Goal: Task Accomplishment & Management: Complete application form

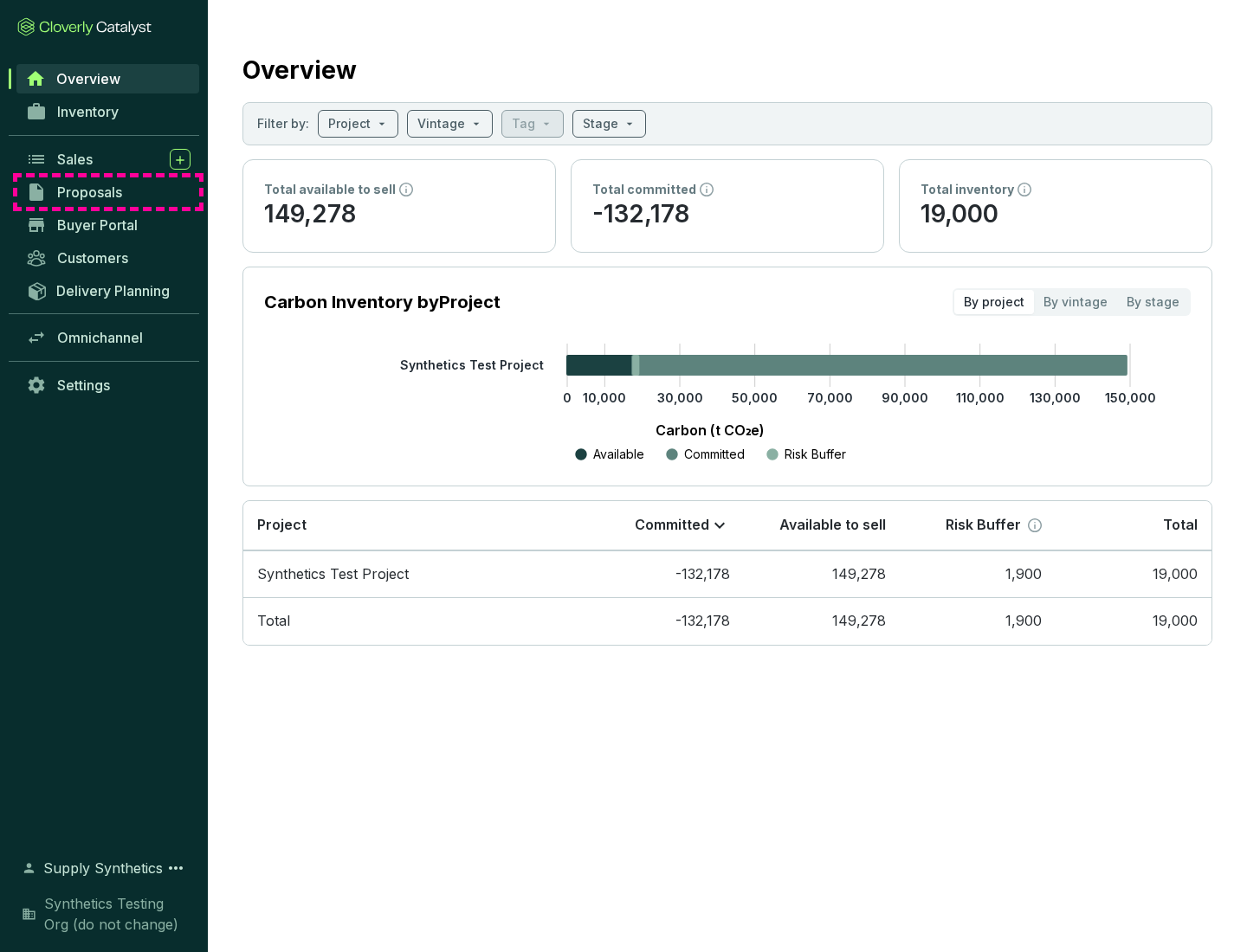
click at [108, 192] on span "Proposals" at bounding box center [89, 192] width 65 height 17
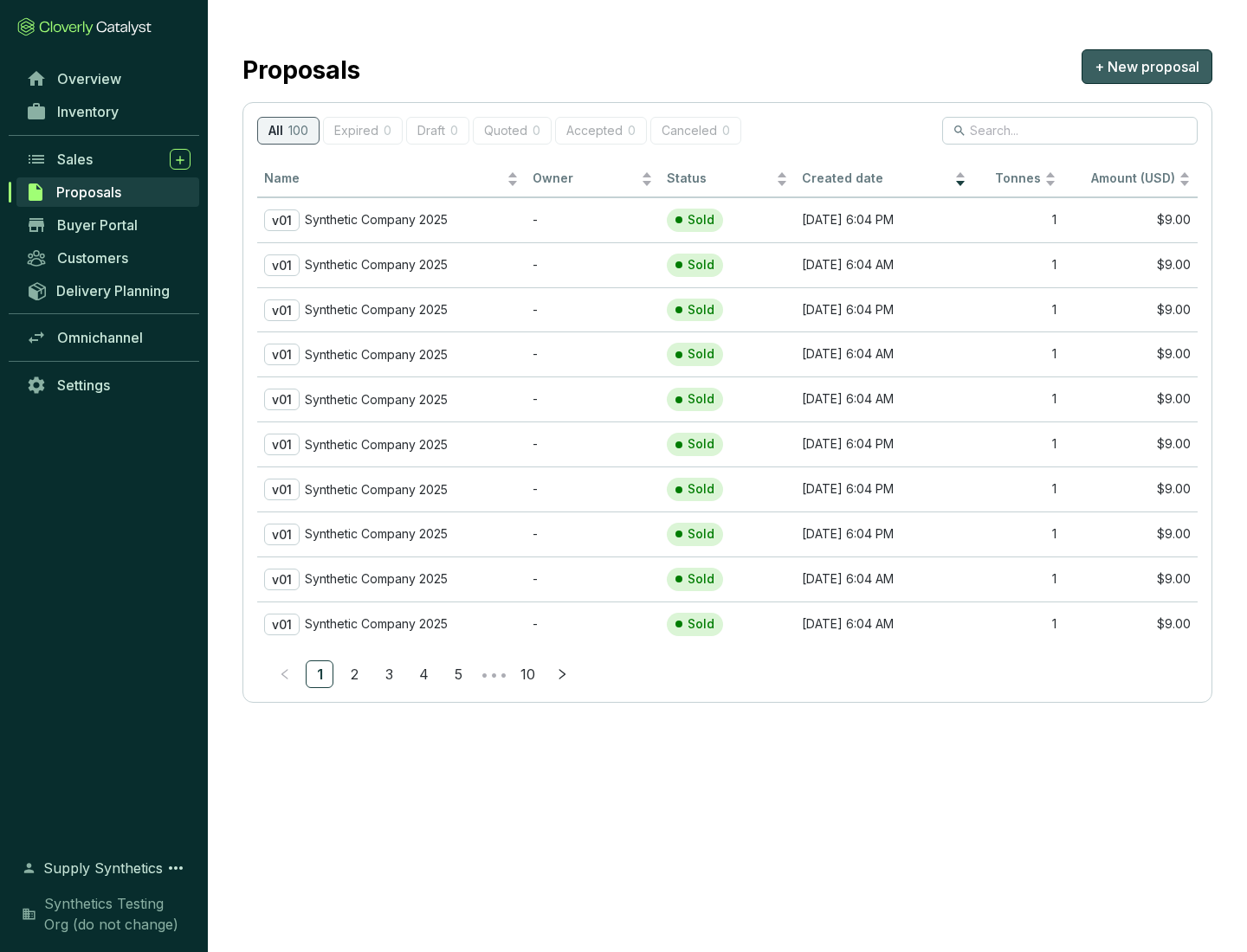
click at [1147, 67] on span "+ New proposal" at bounding box center [1148, 67] width 105 height 21
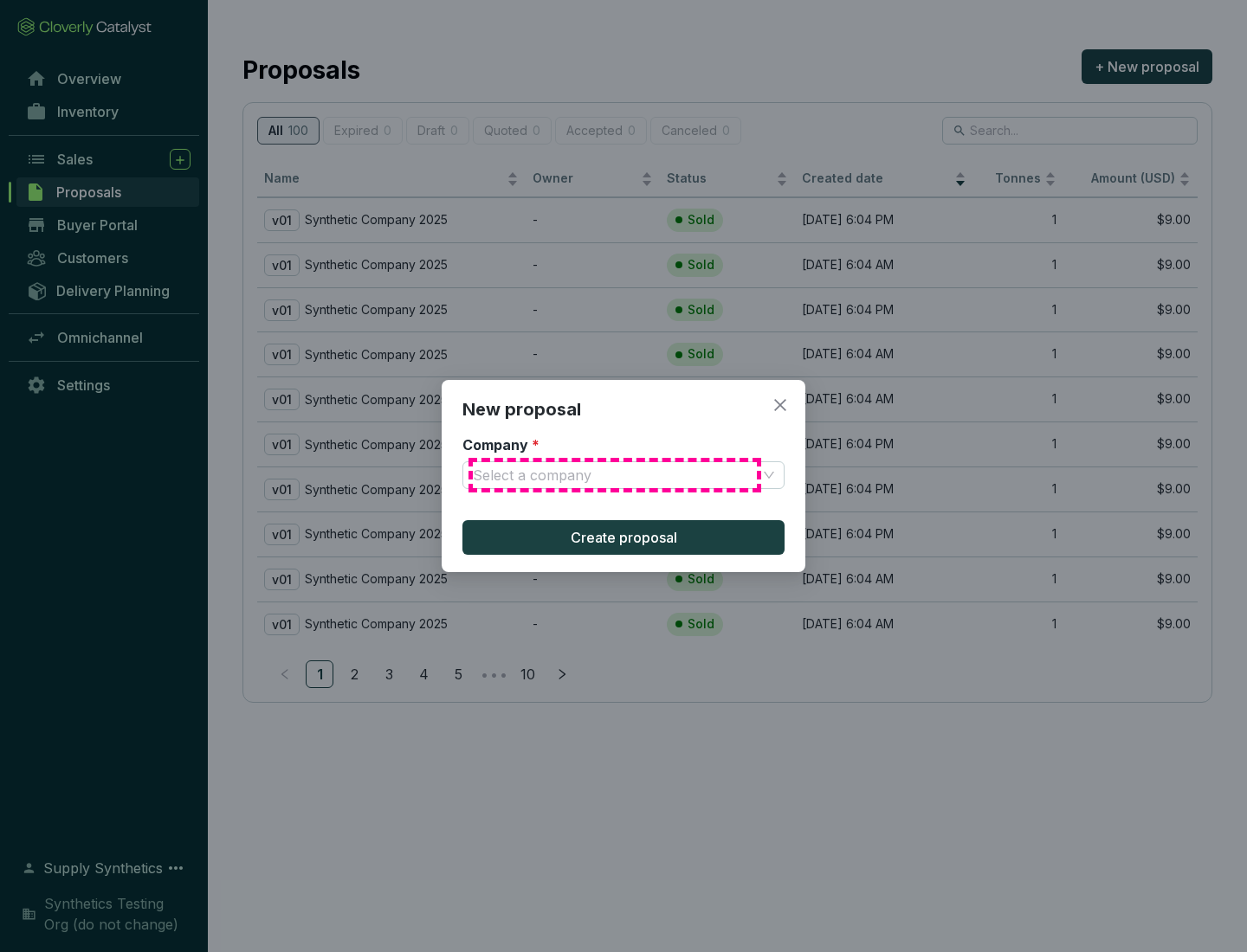
click at [615, 475] on input "Company *" at bounding box center [615, 475] width 284 height 26
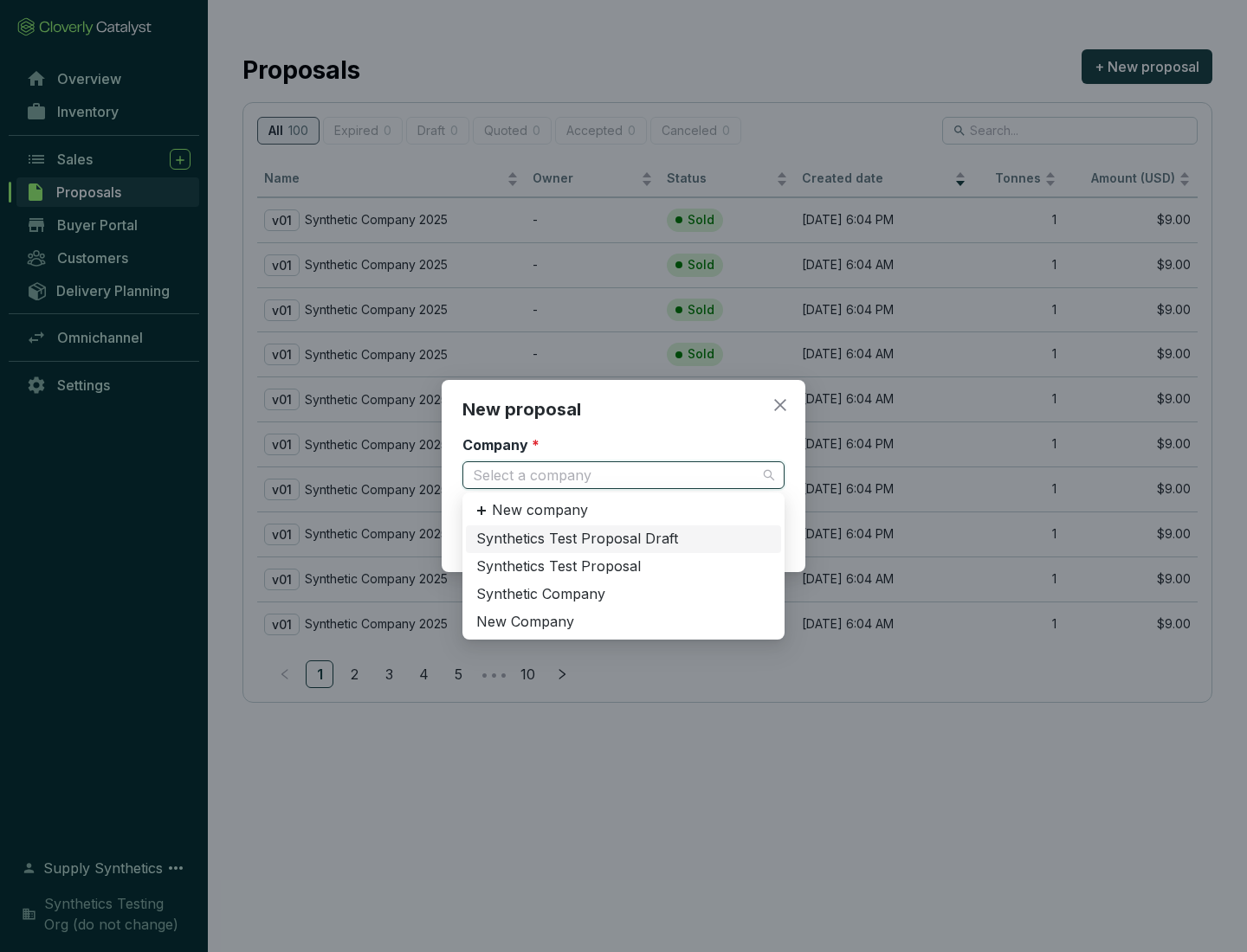
click at [624, 594] on div "Synthetic Company" at bounding box center [623, 595] width 295 height 19
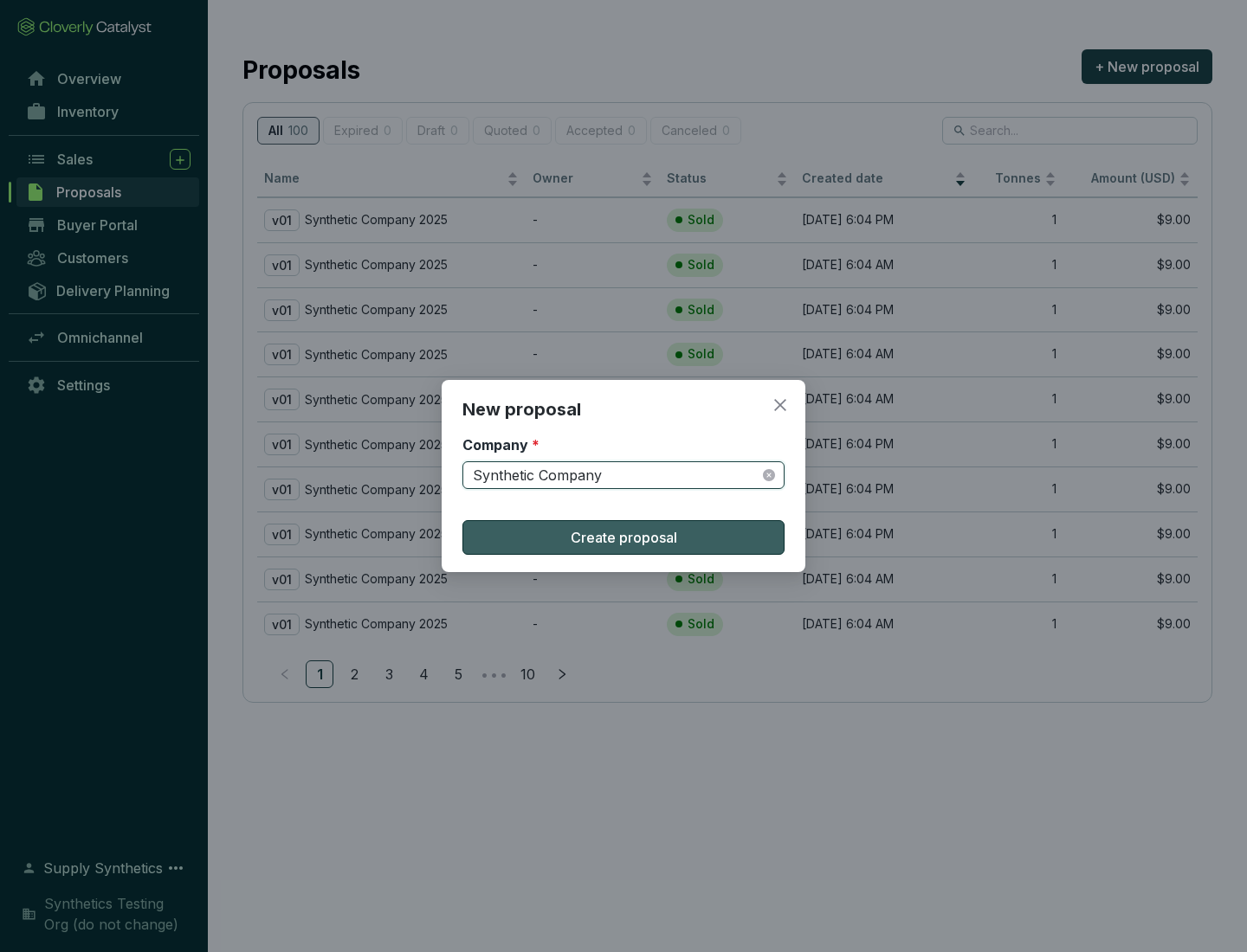
click at [624, 538] on span "Create proposal" at bounding box center [624, 538] width 106 height 21
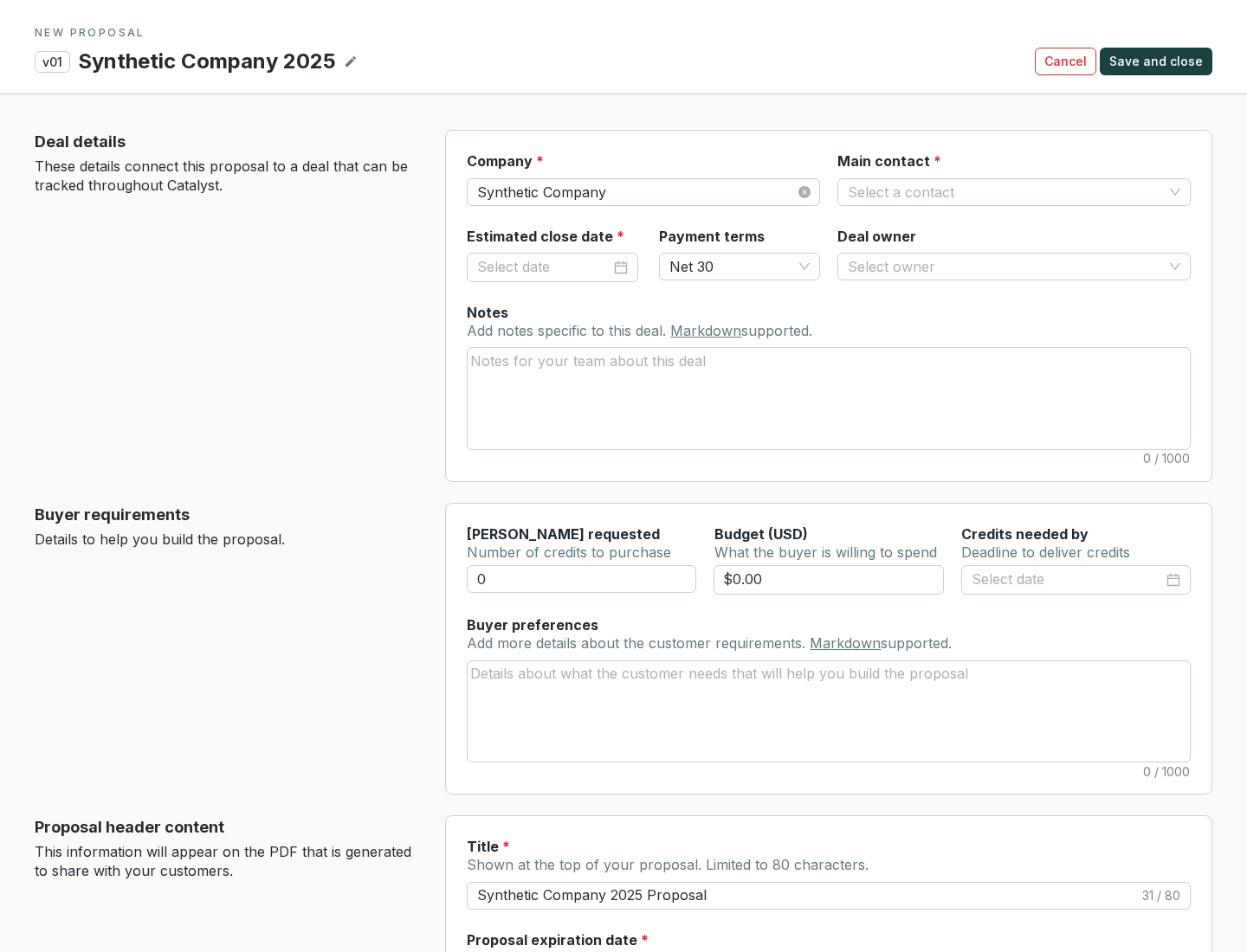
click at [1006, 191] on input "Main contact *" at bounding box center [1006, 192] width 315 height 26
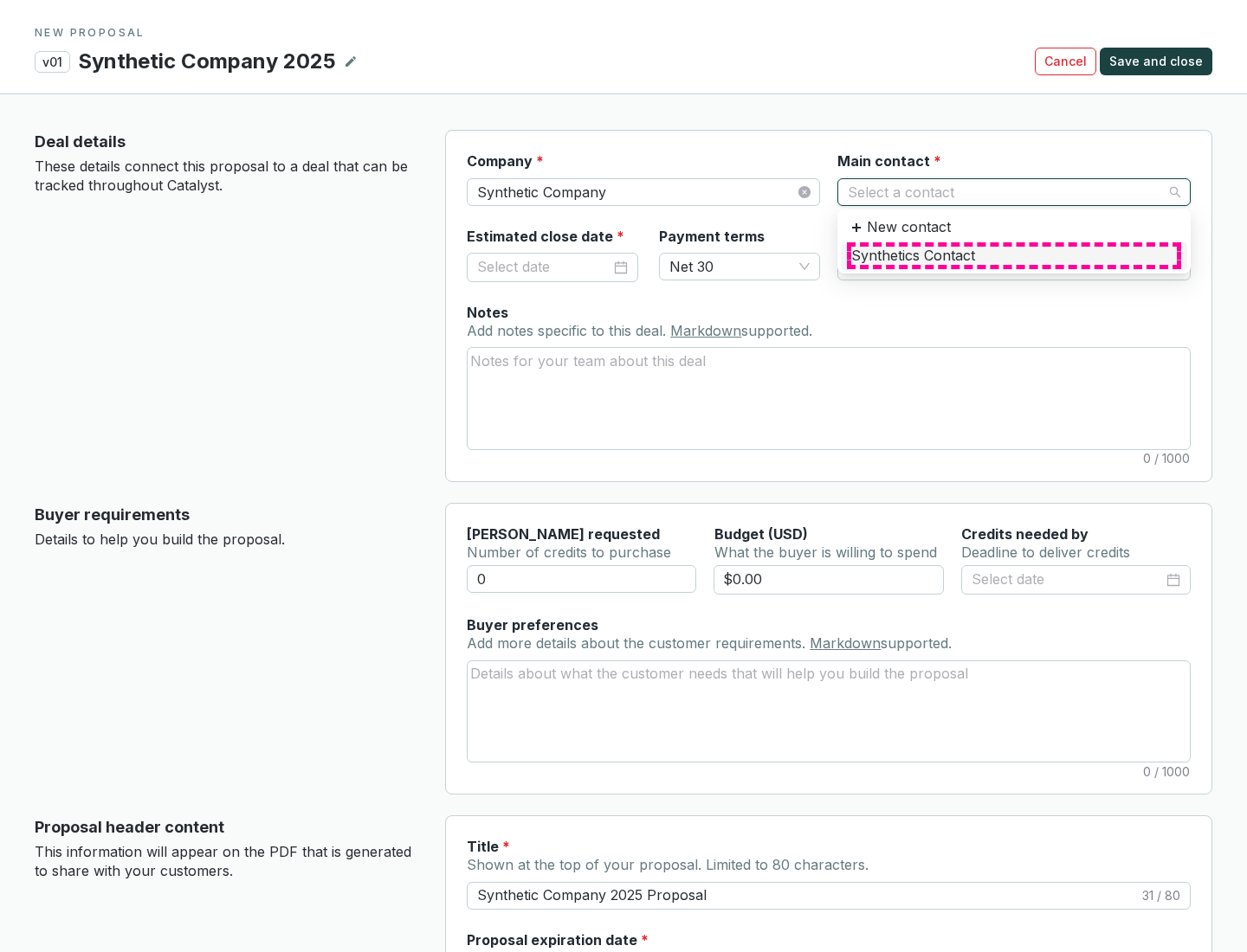
click at [1013, 256] on div "Synthetics Contact" at bounding box center [1014, 257] width 326 height 19
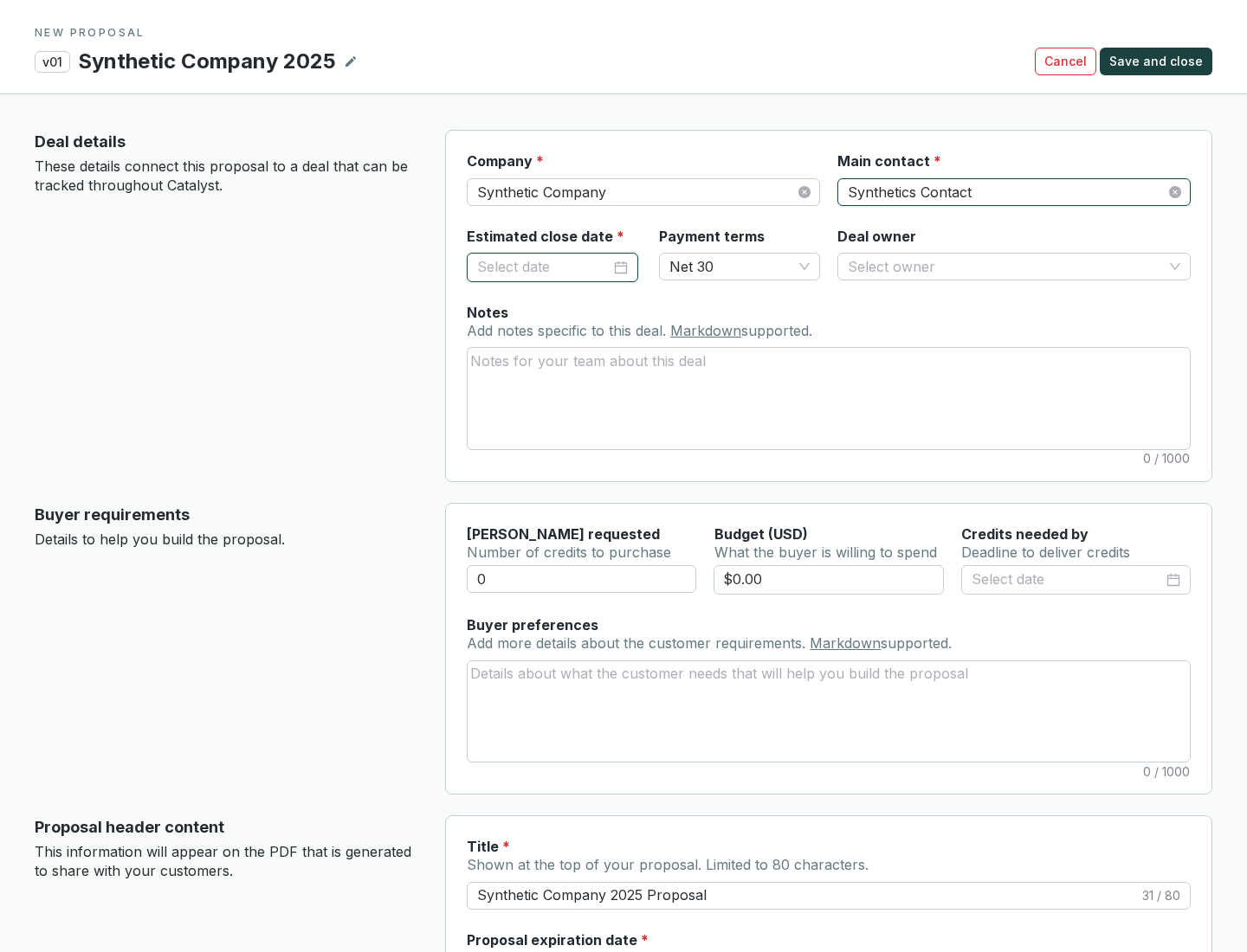
click at [544, 266] on input "Estimated close date *" at bounding box center [544, 266] width 133 height 22
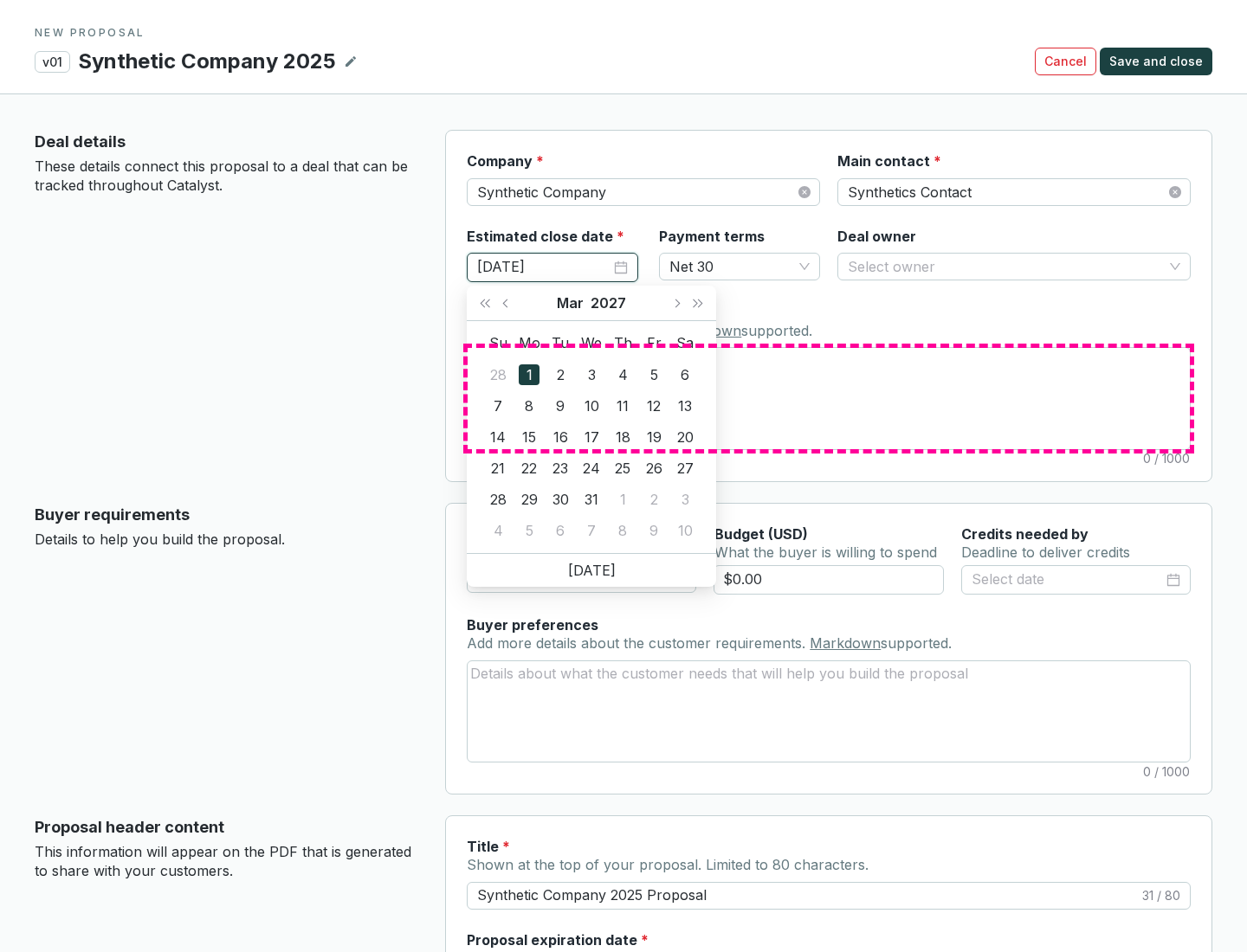
type input "[DATE]"
click at [829, 399] on textarea "Notes Add notes specific to this deal. Markdown supported." at bounding box center [829, 399] width 723 height 100
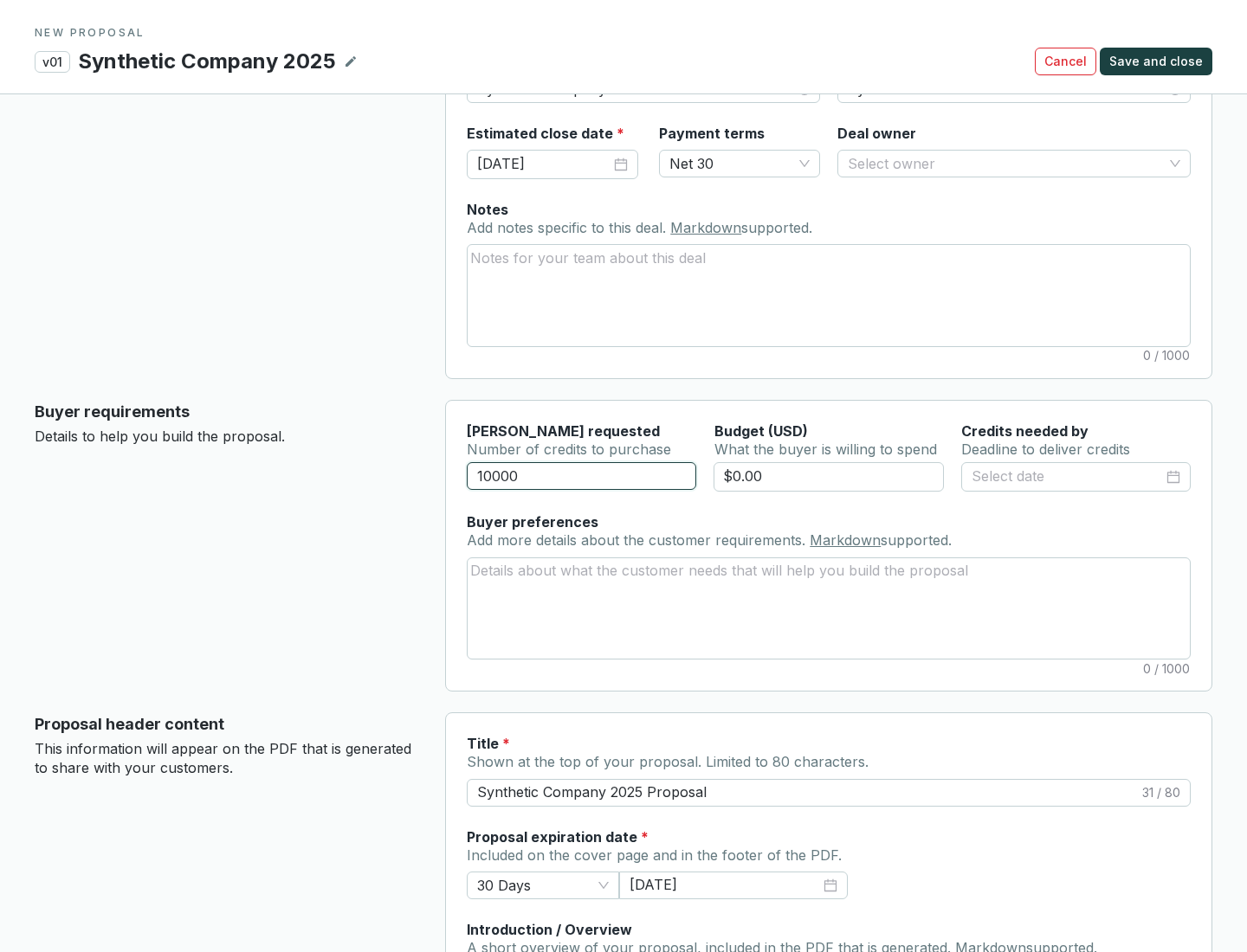
scroll to position [104, 0]
type input "10000"
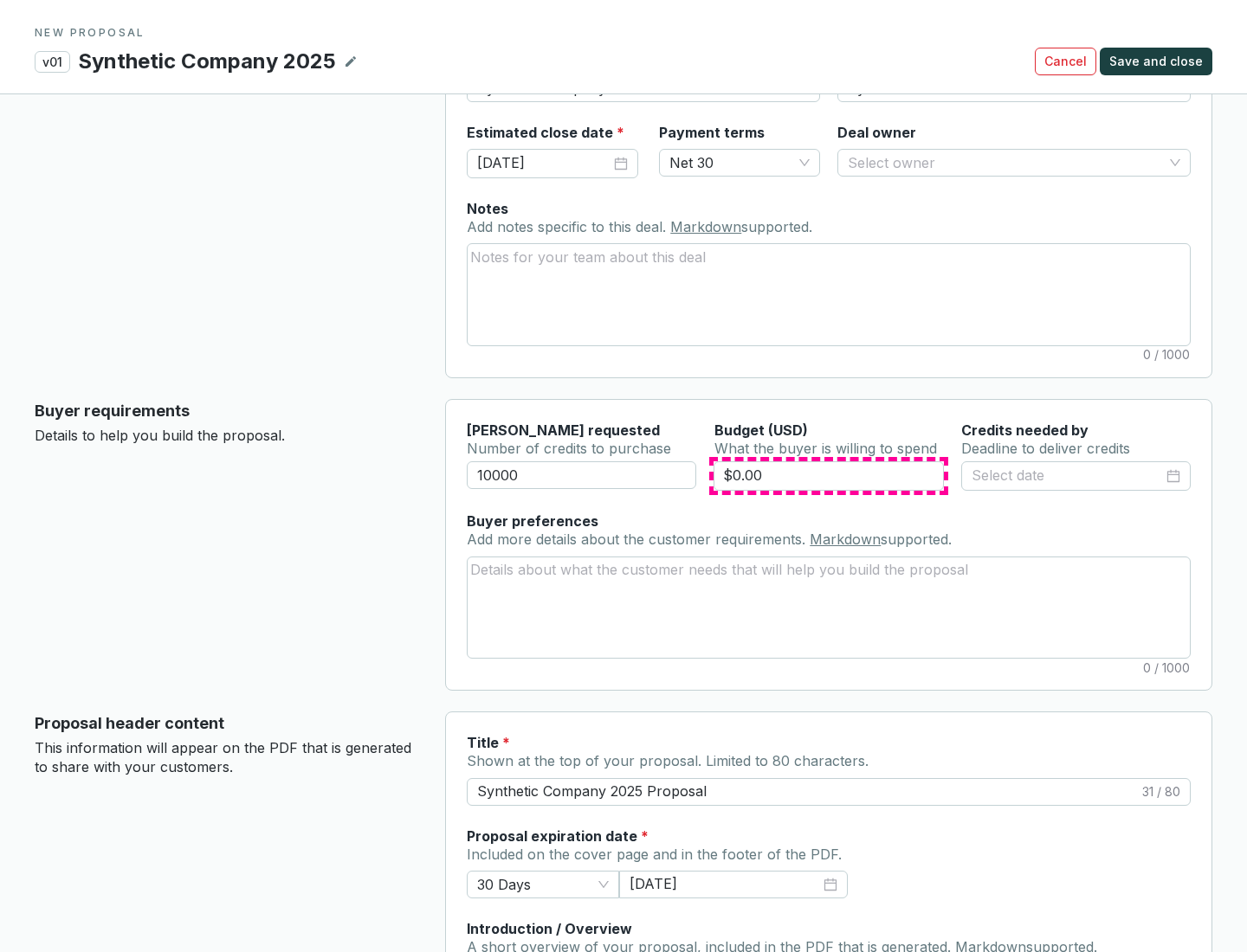
type input "$0.00"
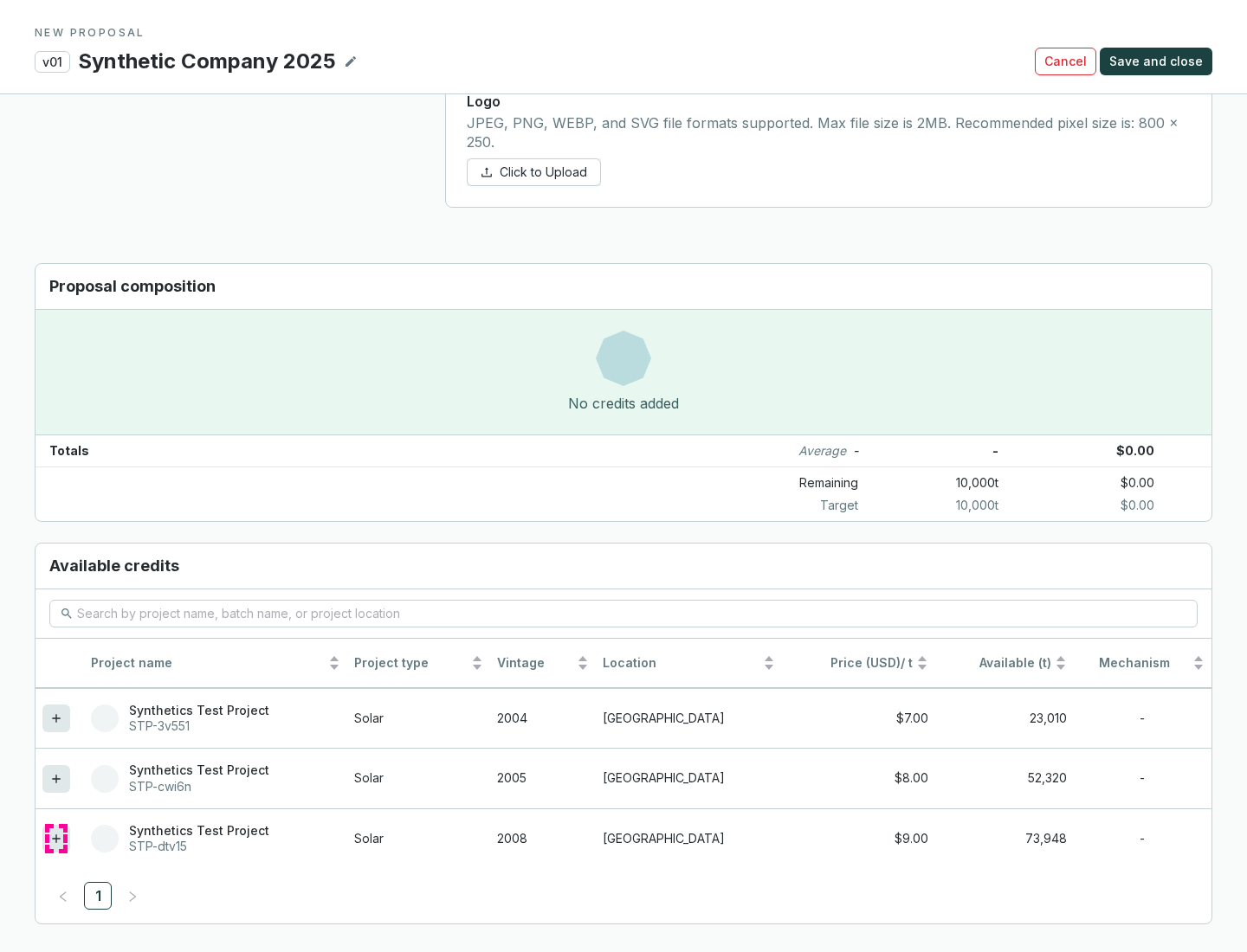
click at [56, 839] on icon at bounding box center [56, 839] width 8 height 8
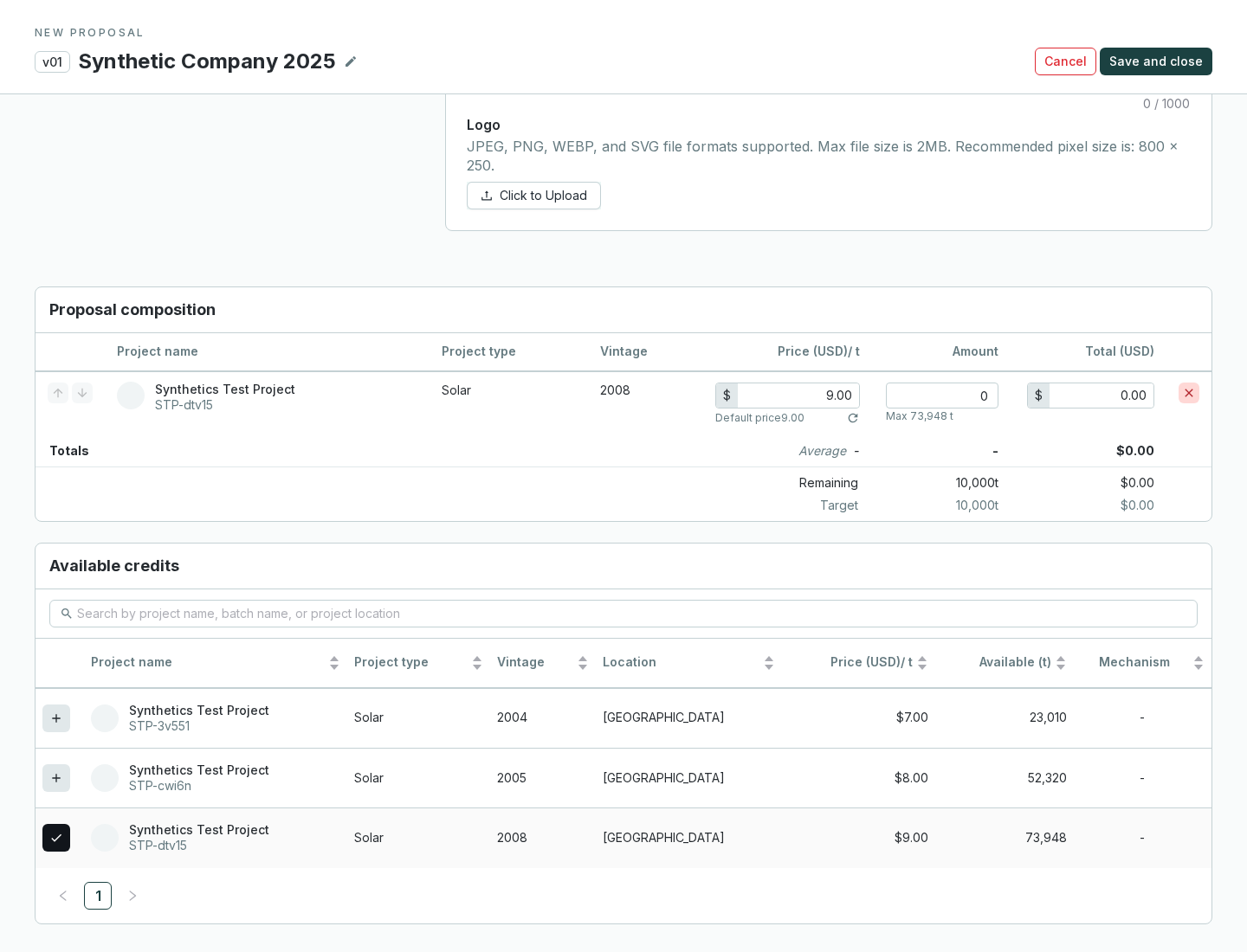
scroll to position [995, 0]
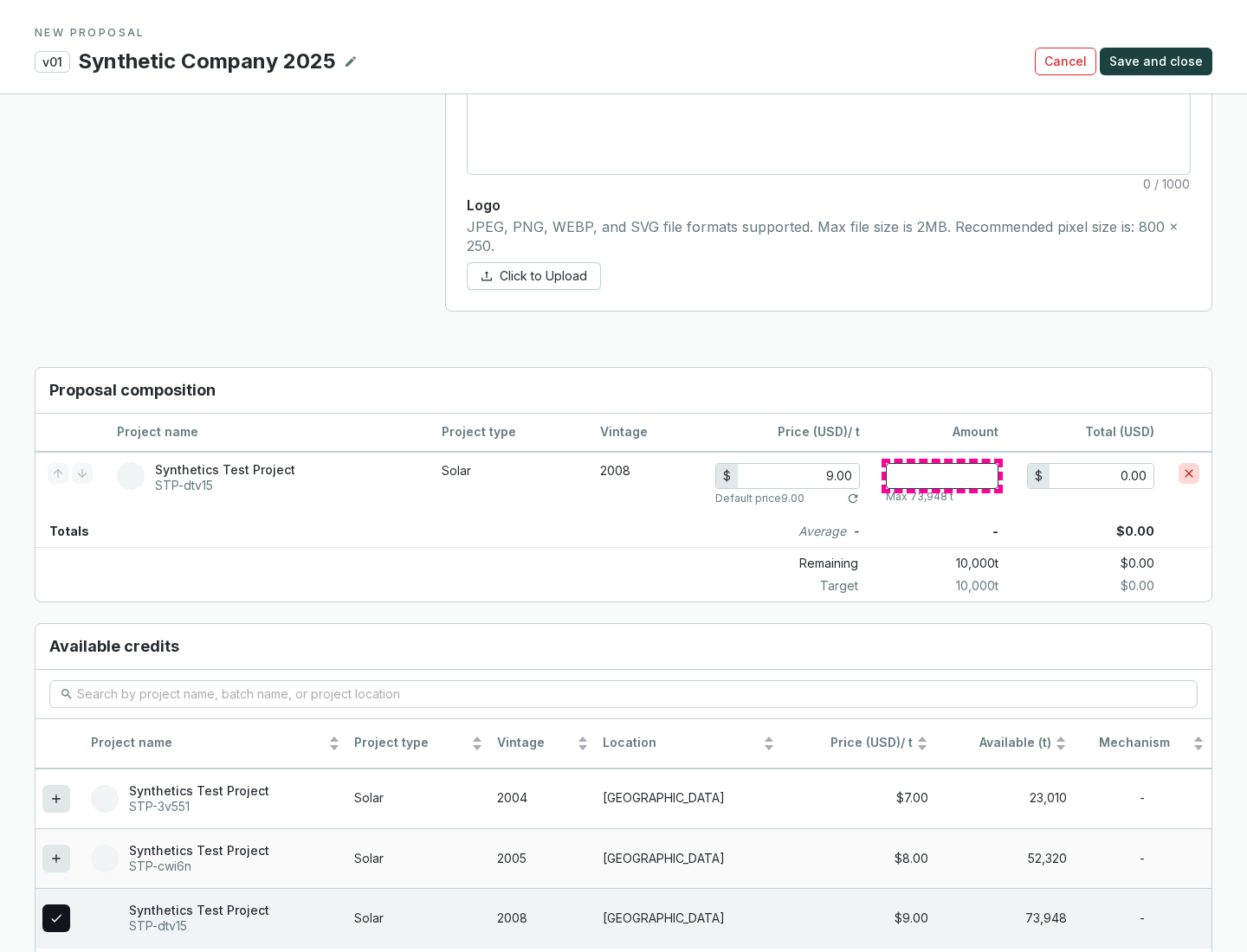
type input "1"
type input "9.00"
type input "1"
click at [1159, 62] on span "Save and close" at bounding box center [1156, 62] width 94 height 17
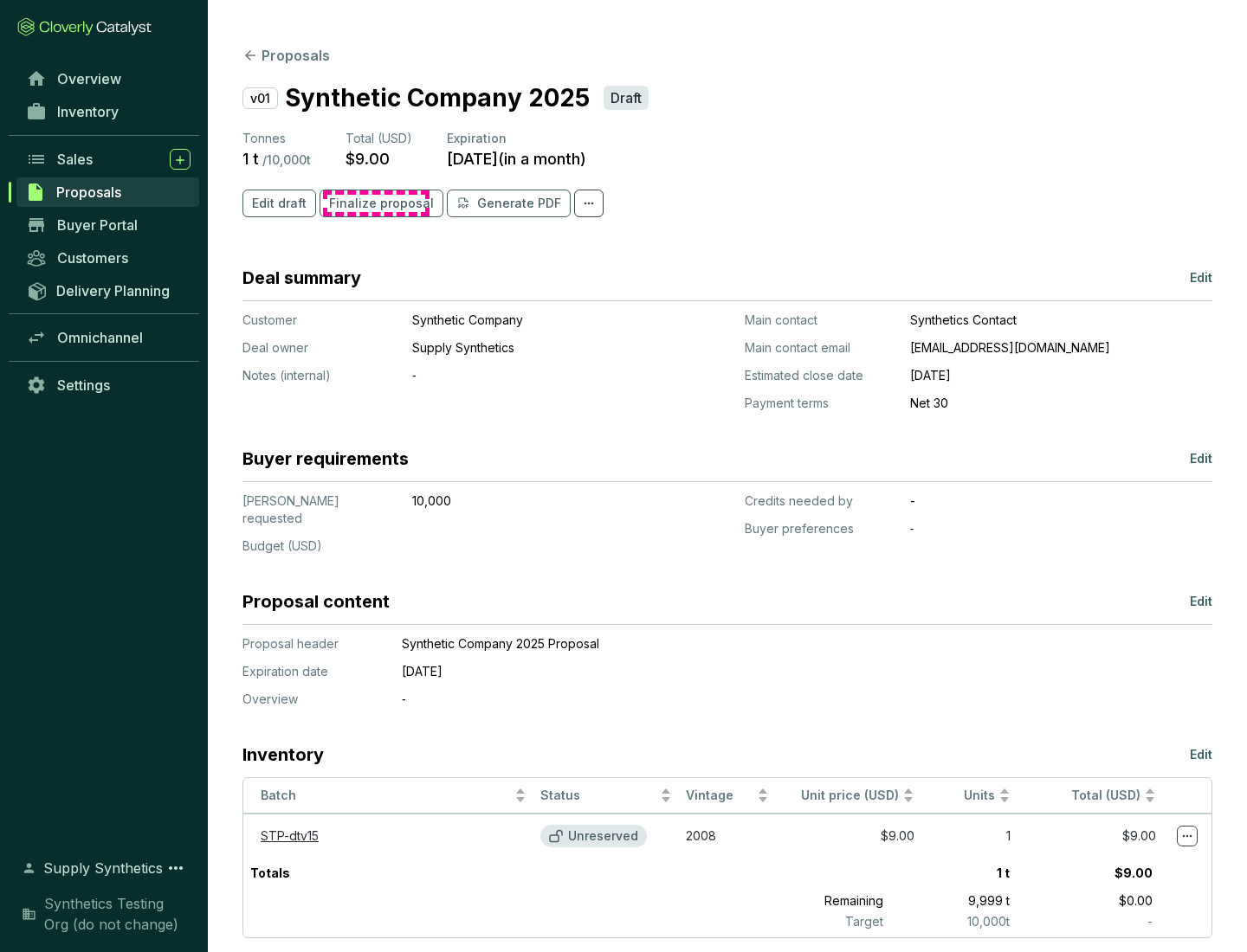
click at [376, 204] on span "Finalize proposal" at bounding box center [382, 204] width 105 height 17
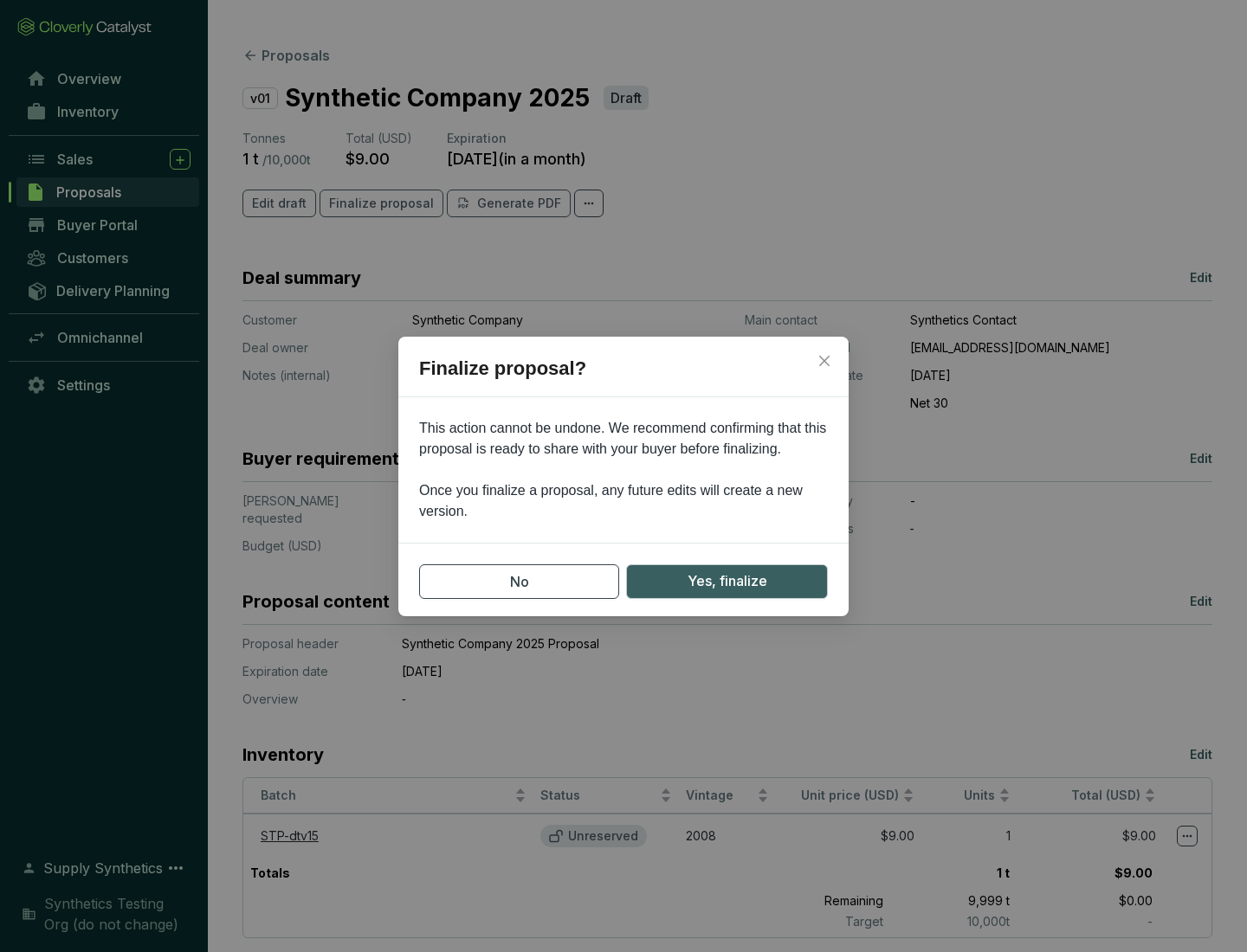
click at [726, 581] on span "Yes, finalize" at bounding box center [727, 581] width 80 height 21
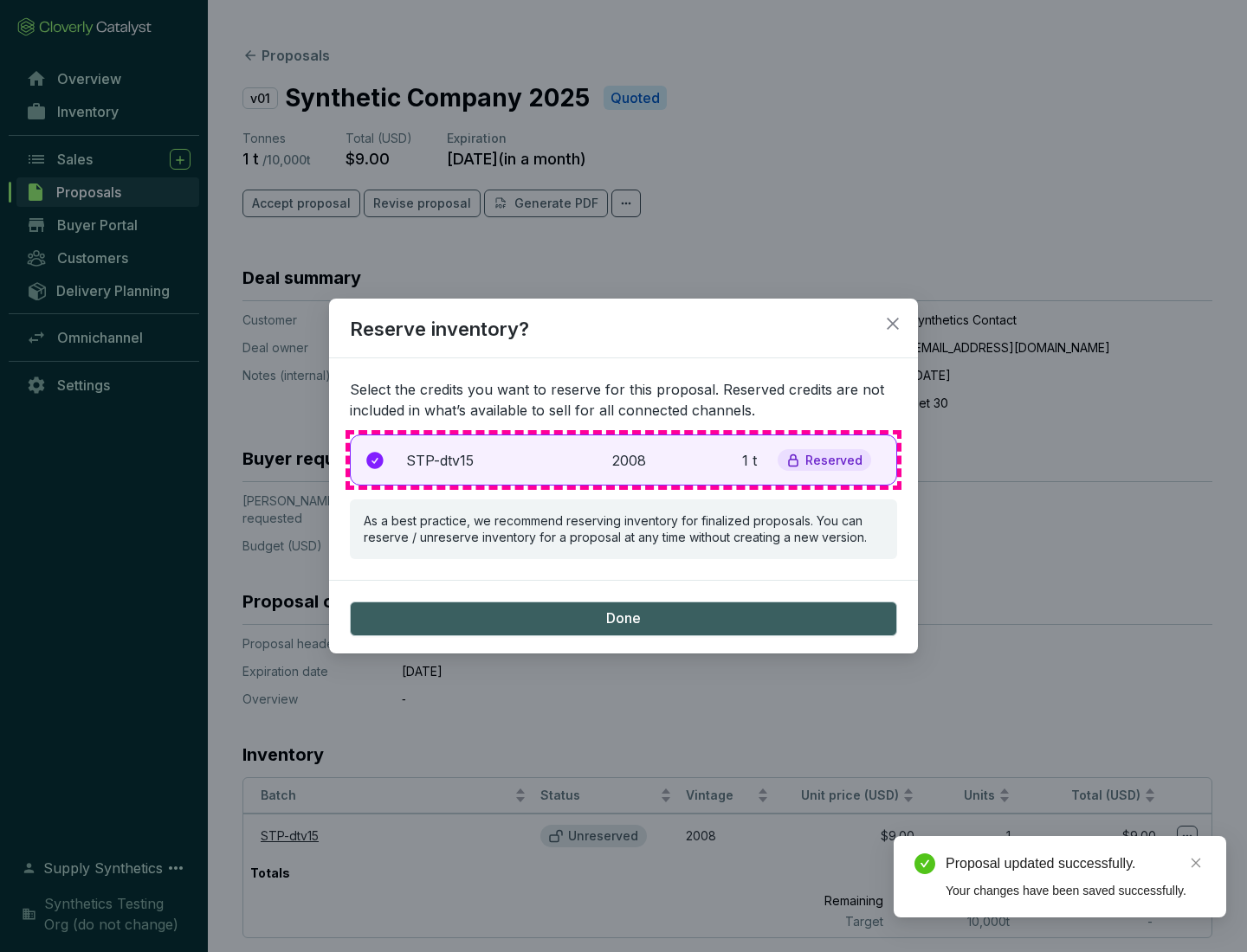
click at [624, 460] on p "2008" at bounding box center [631, 461] width 38 height 21
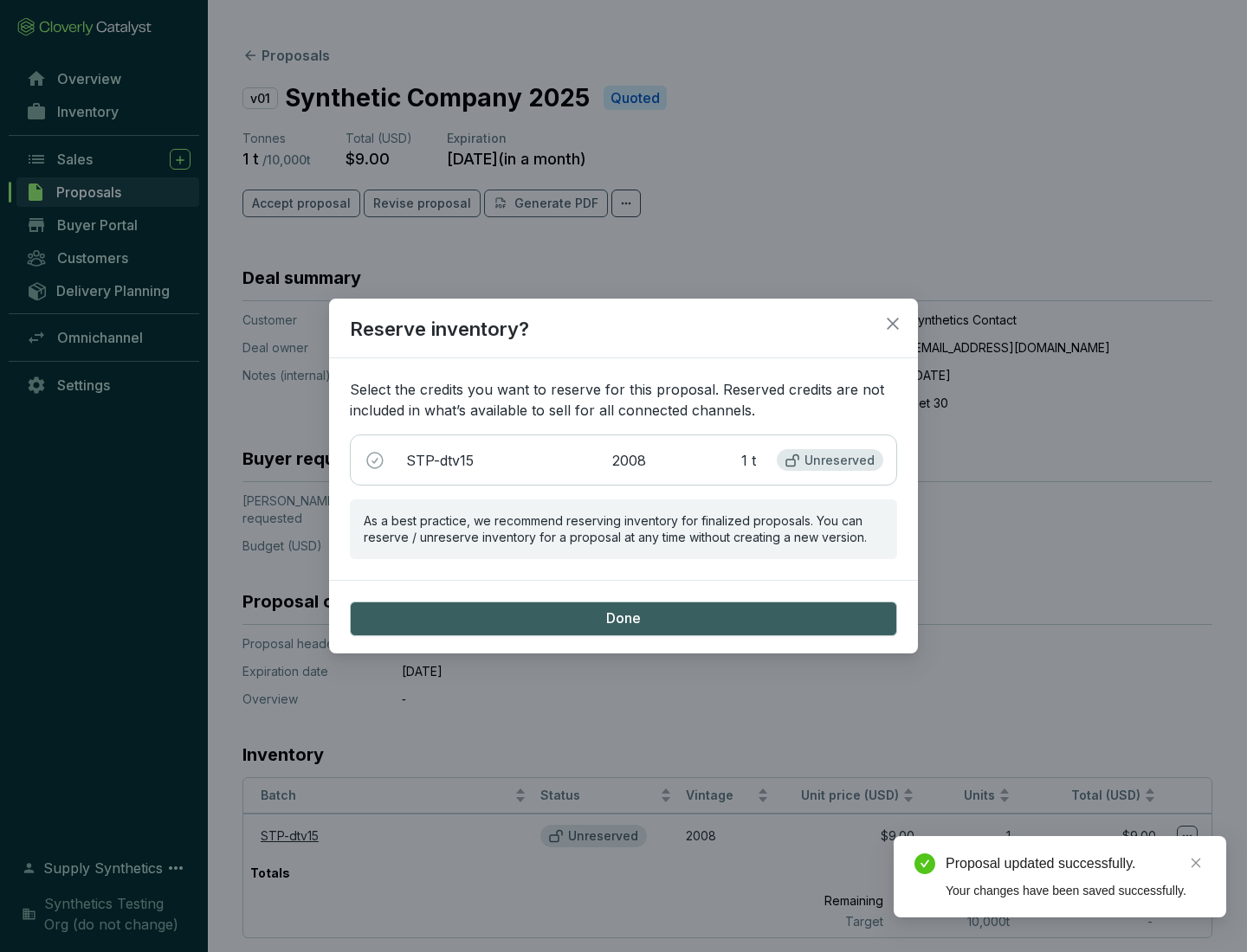
click at [624, 618] on span "Done" at bounding box center [624, 619] width 35 height 19
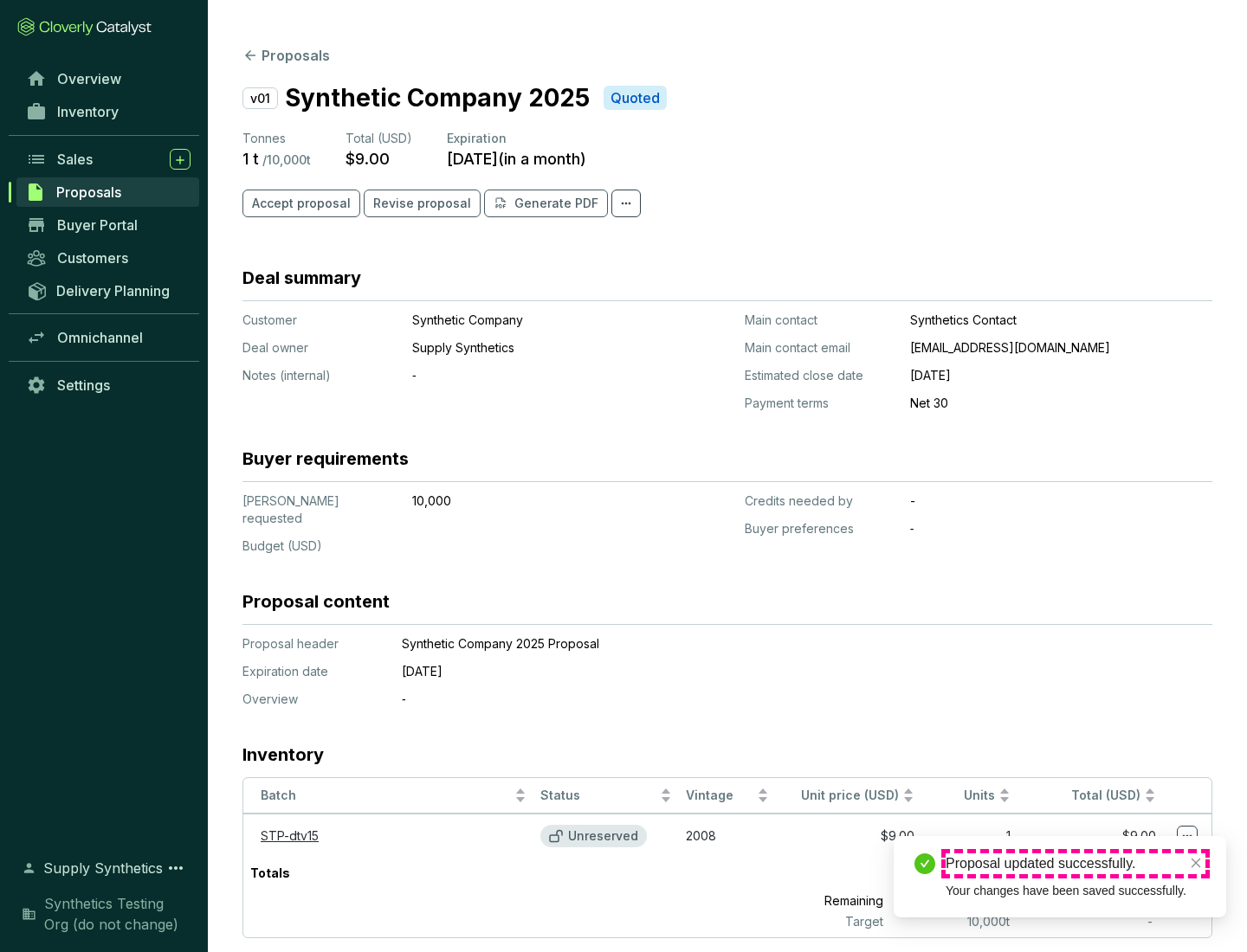
click at [1076, 864] on div "Proposal updated successfully." at bounding box center [1075, 864] width 260 height 21
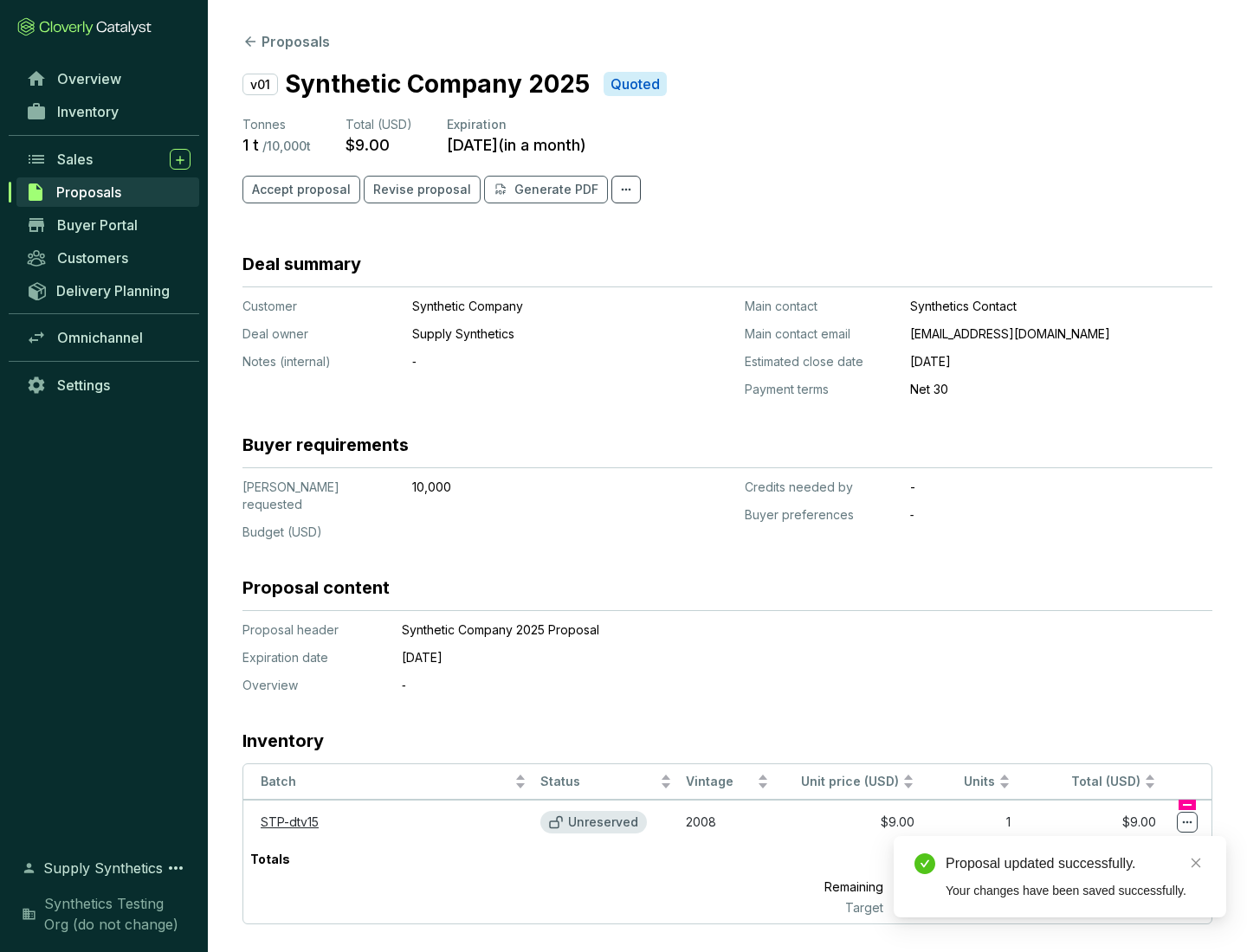
click at [1188, 822] on icon at bounding box center [1188, 823] width 10 height 3
click at [1135, 844] on div "Proposal updated successfully. Your changes have been saved successfully." at bounding box center [1061, 877] width 332 height 81
click at [1076, 864] on div "Proposal updated successfully." at bounding box center [1075, 864] width 260 height 21
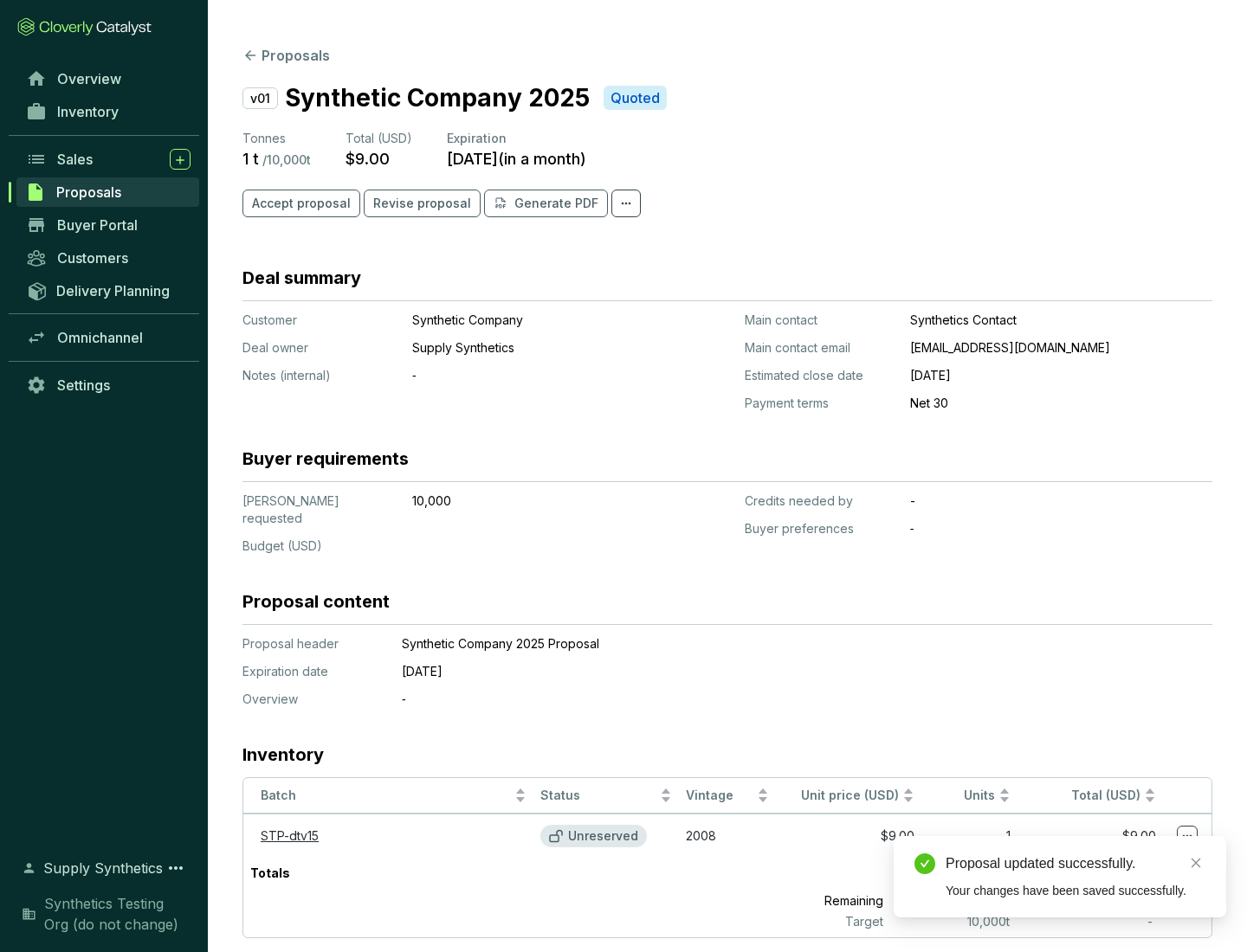
click at [298, 204] on span "Accept proposal" at bounding box center [301, 204] width 99 height 17
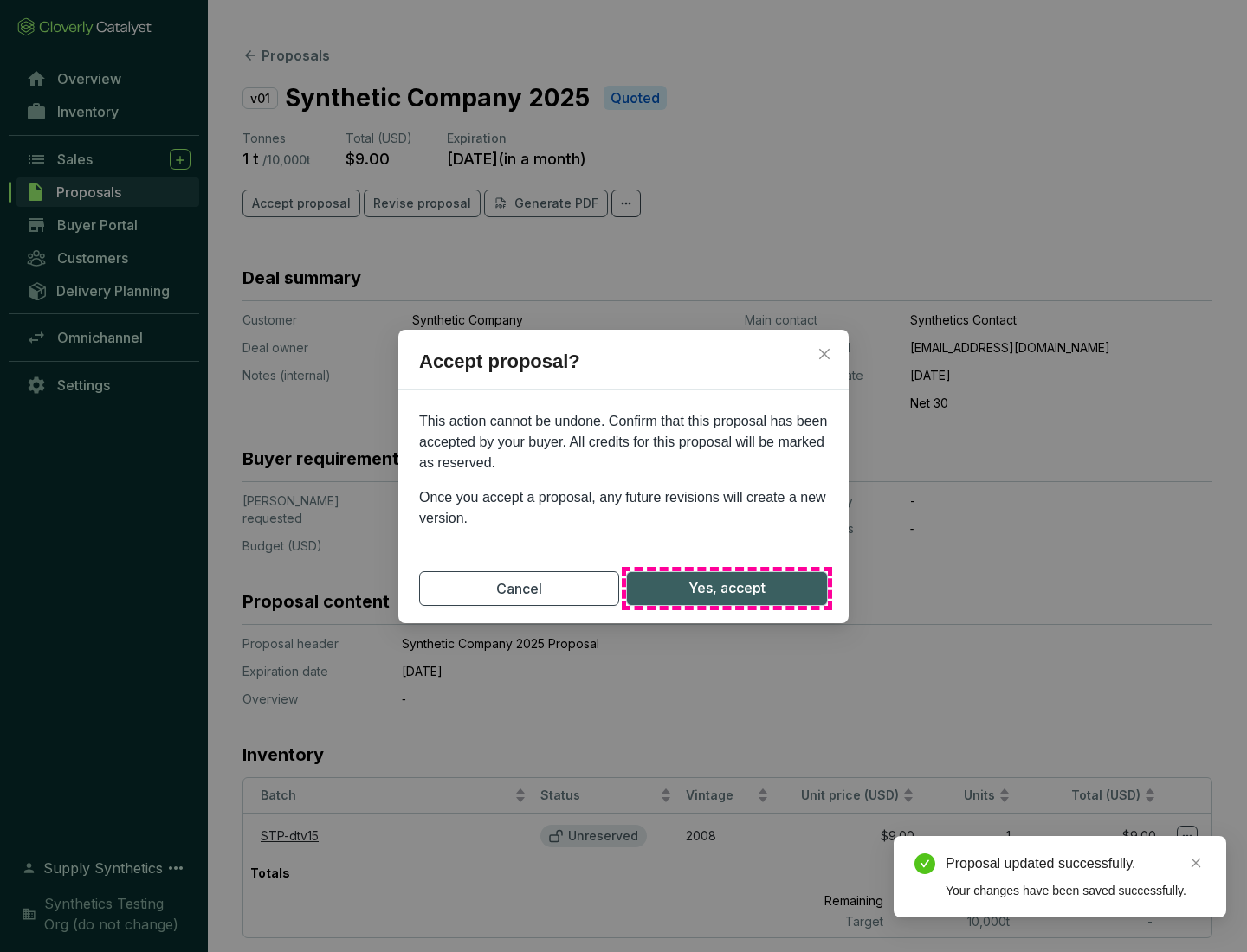
click at [726, 588] on span "Yes, accept" at bounding box center [727, 588] width 77 height 21
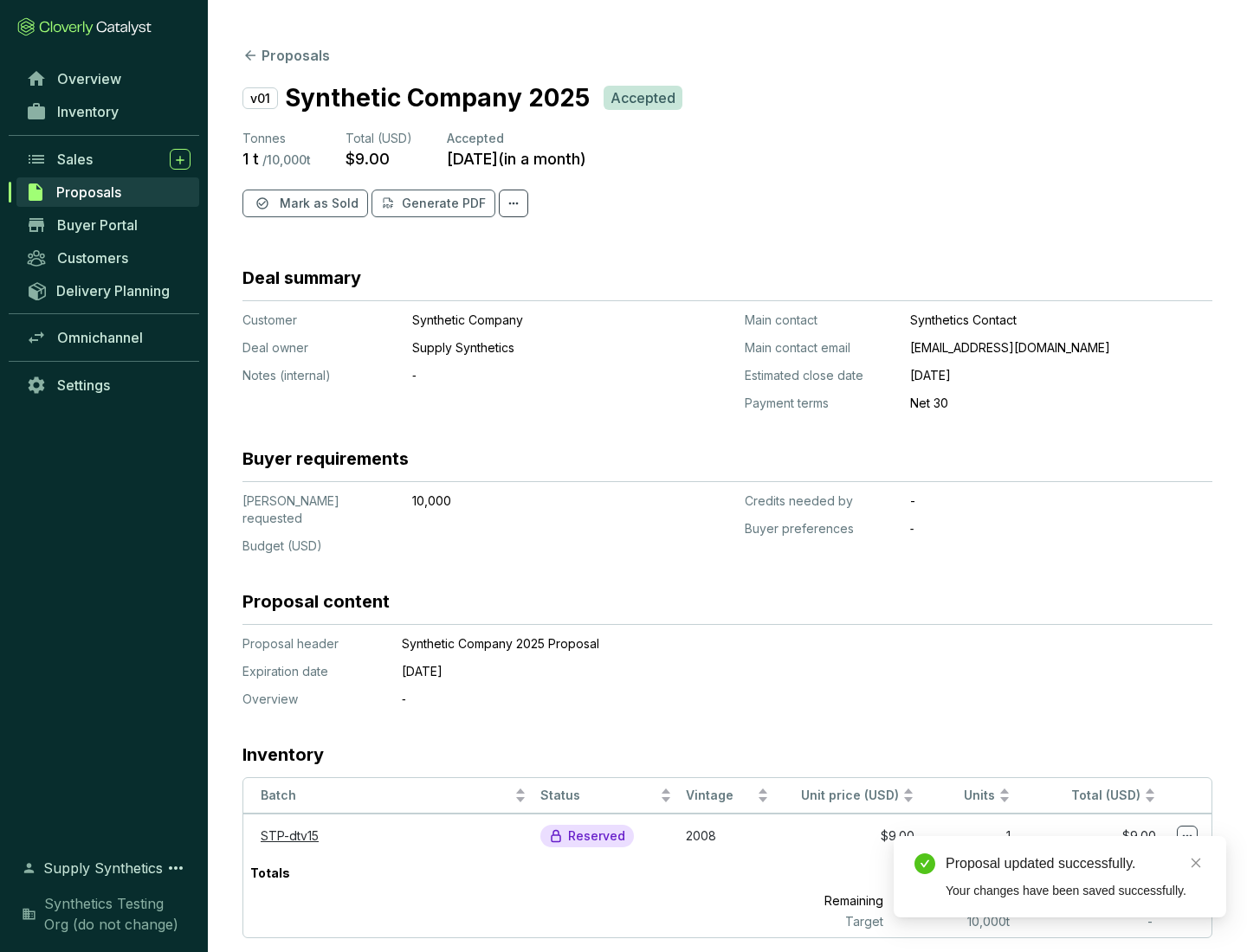
click at [317, 204] on span "Mark as Sold" at bounding box center [320, 204] width 79 height 17
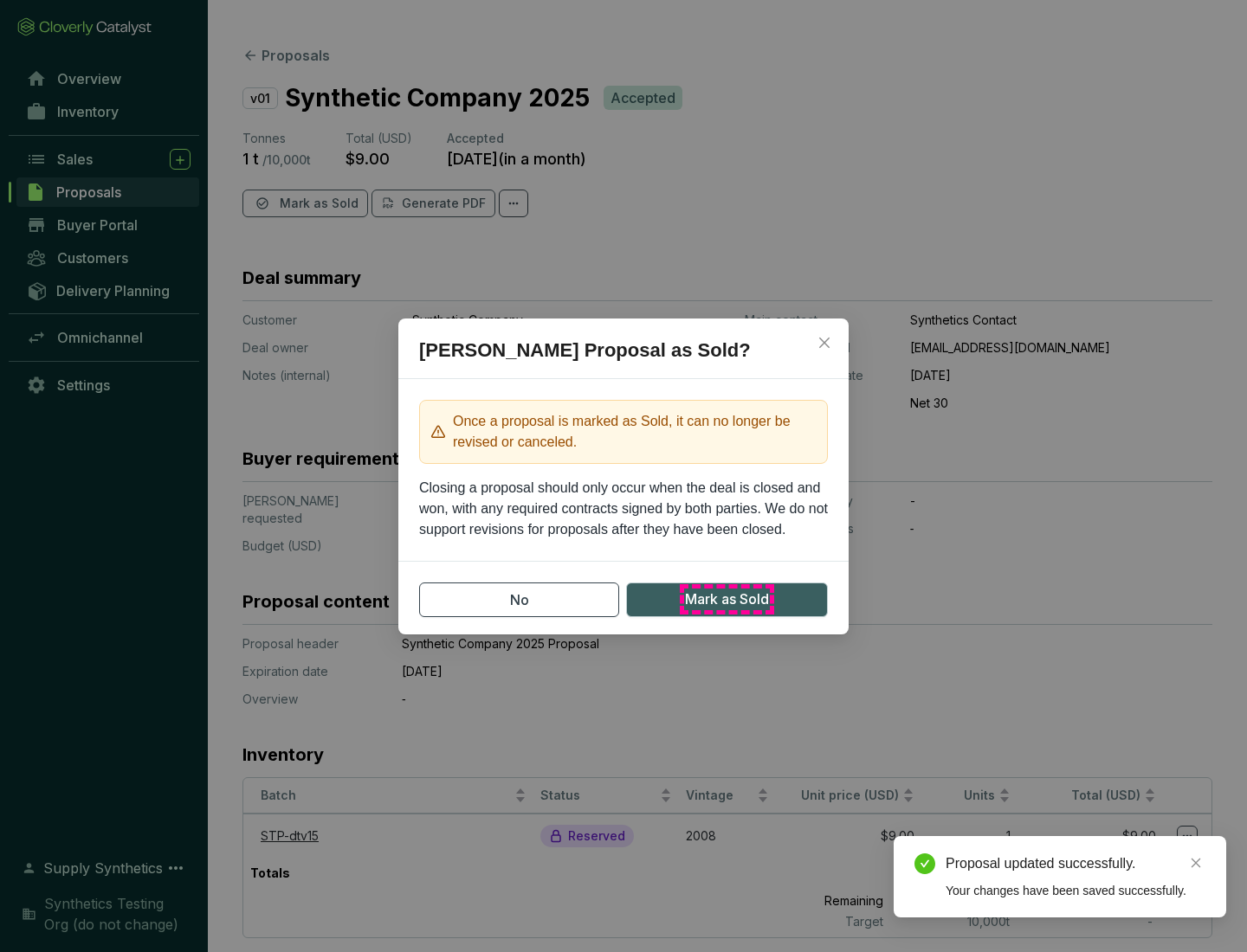
click at [726, 600] on span "Mark as Sold" at bounding box center [726, 600] width 84 height 21
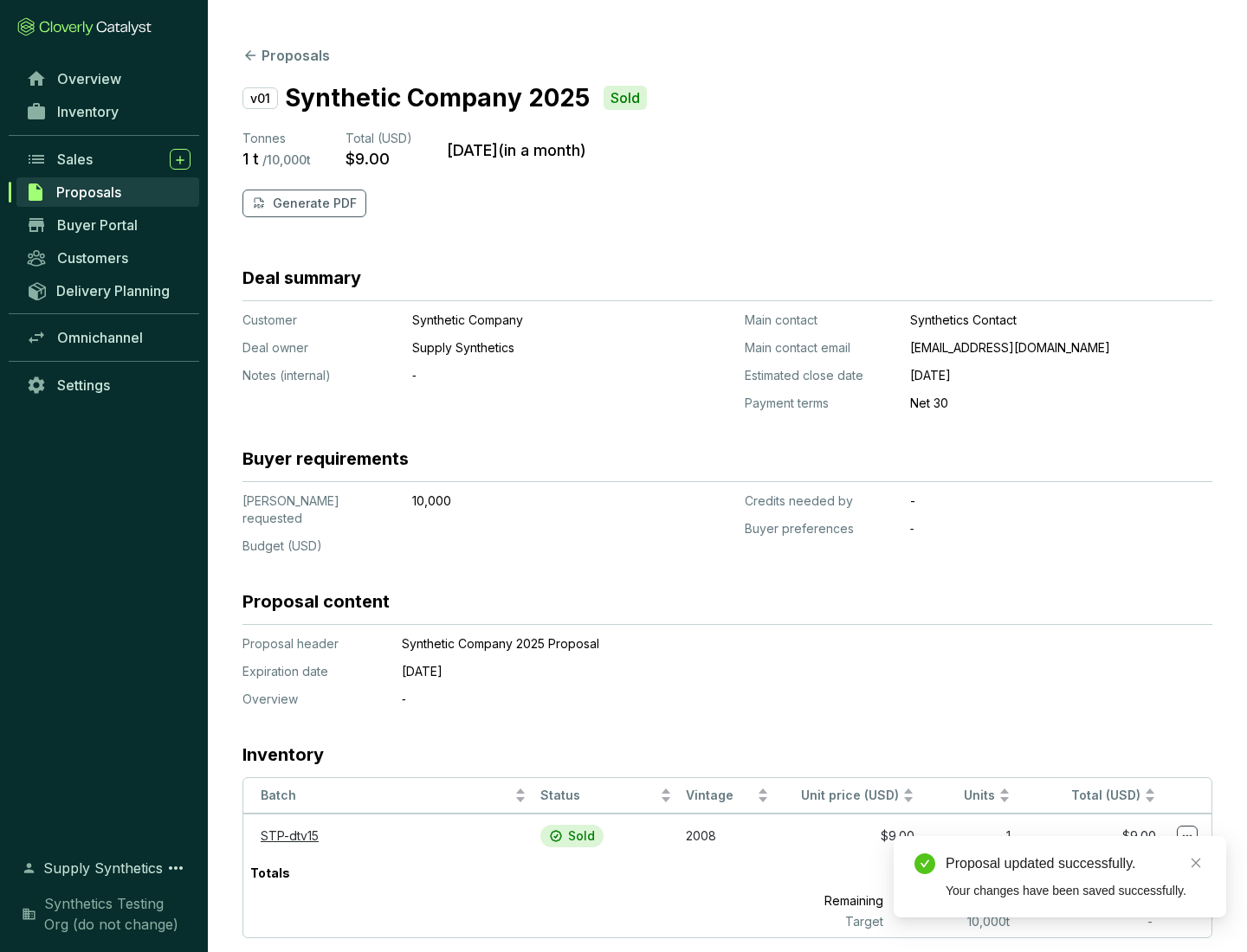
click at [313, 204] on p "Generate PDF" at bounding box center [314, 204] width 84 height 17
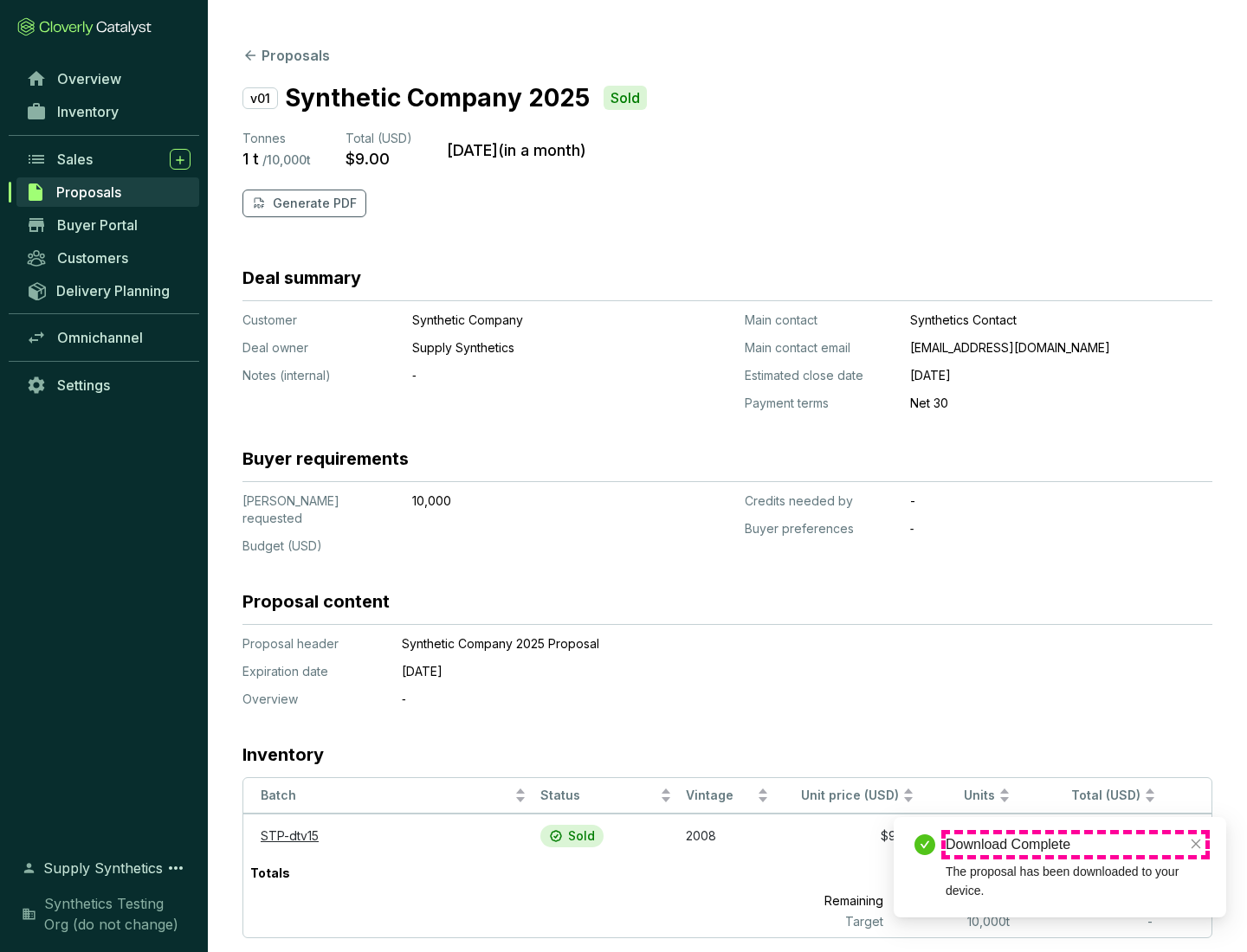
click at [1076, 845] on div "Download Complete" at bounding box center [1075, 846] width 260 height 21
